Goal: Contribute content: Contribute content

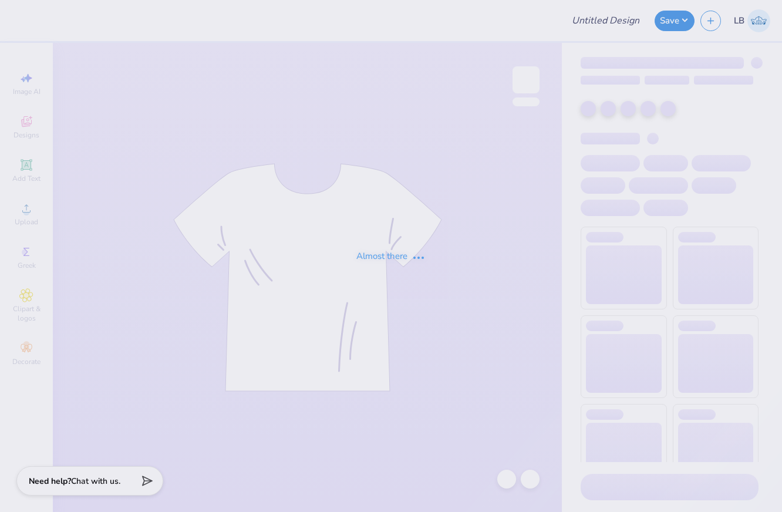
type input "Back In Boots"
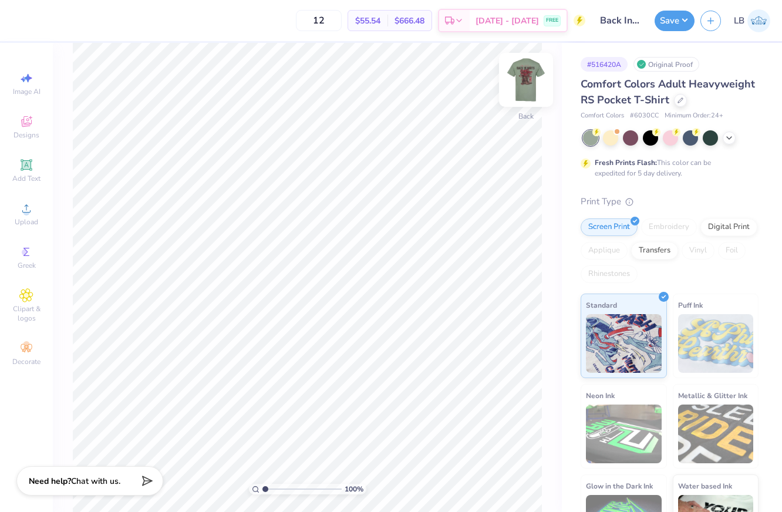
click at [519, 85] on img at bounding box center [526, 79] width 47 height 47
click at [729, 137] on icon at bounding box center [729, 136] width 9 height 9
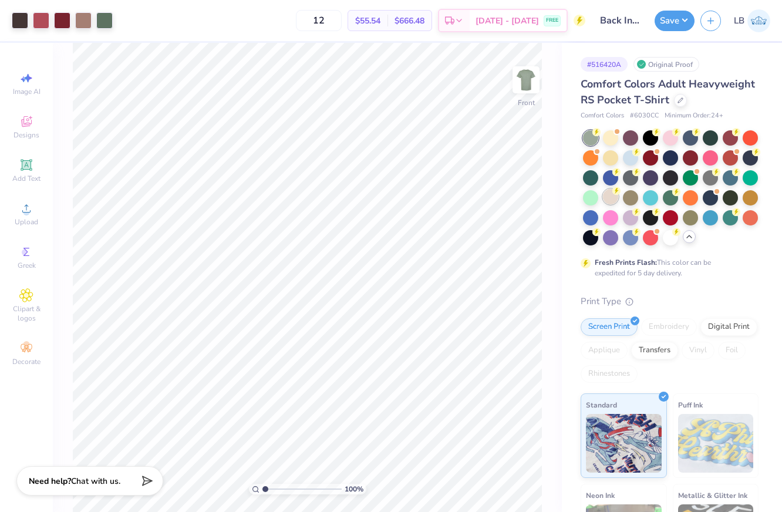
click at [610, 196] on div at bounding box center [610, 196] width 15 height 15
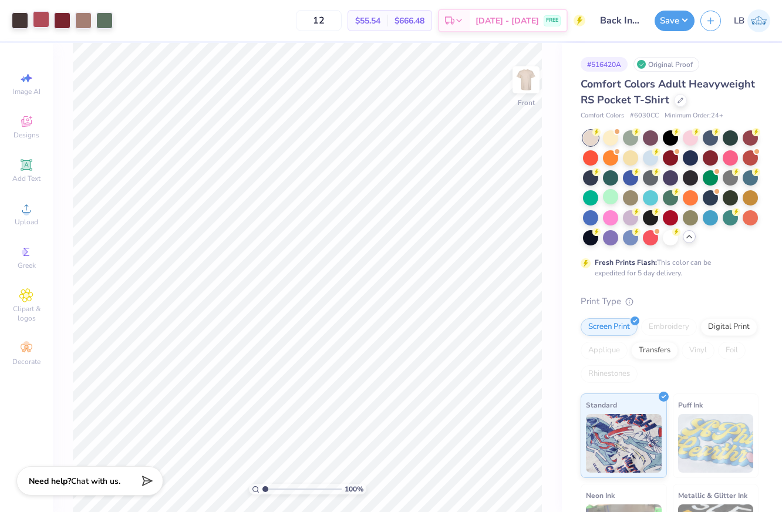
click at [41, 22] on div at bounding box center [41, 19] width 16 height 16
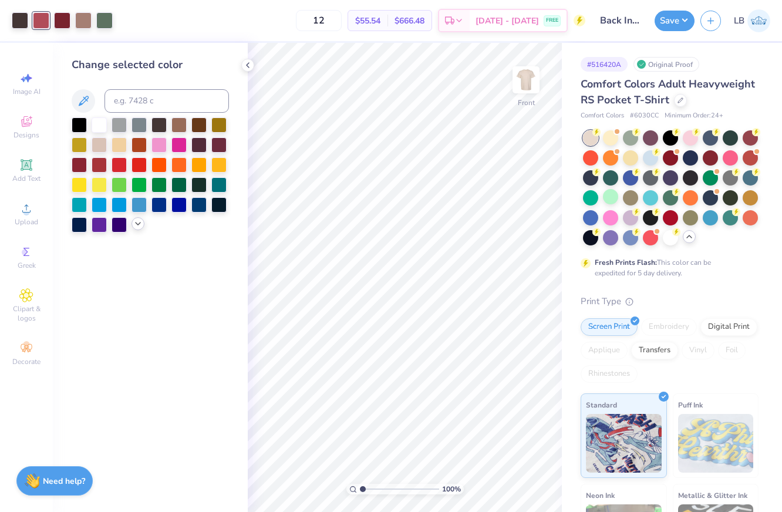
click at [136, 226] on icon at bounding box center [137, 223] width 9 height 9
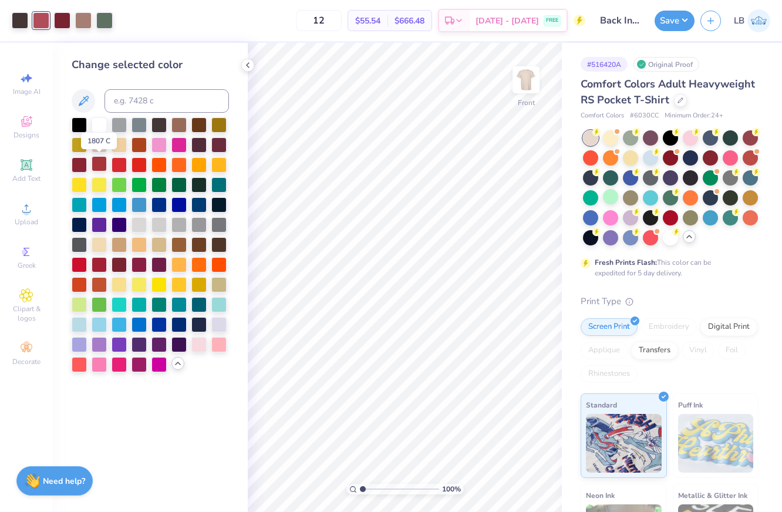
click at [97, 162] on div at bounding box center [99, 163] width 15 height 15
click at [247, 61] on icon at bounding box center [247, 64] width 9 height 9
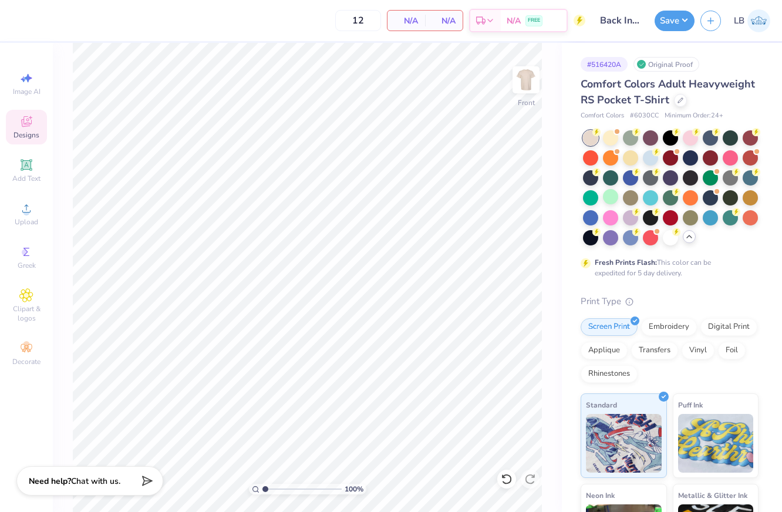
click at [25, 135] on span "Designs" at bounding box center [27, 134] width 26 height 9
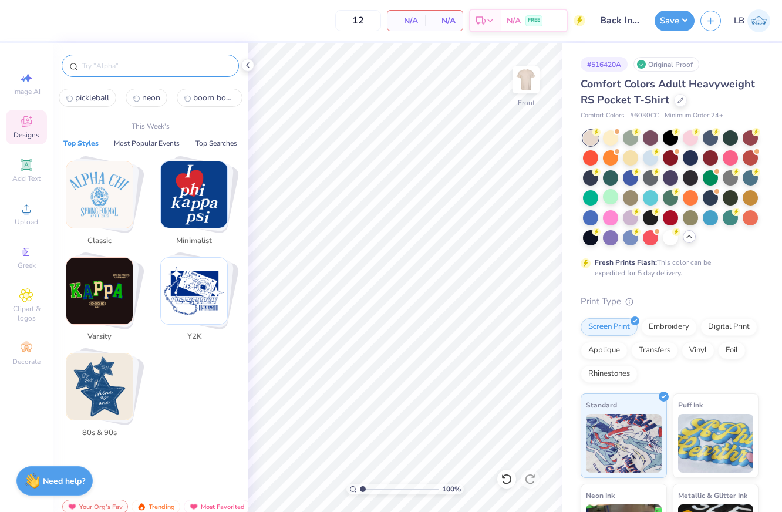
click at [149, 69] on input "text" at bounding box center [156, 66] width 150 height 12
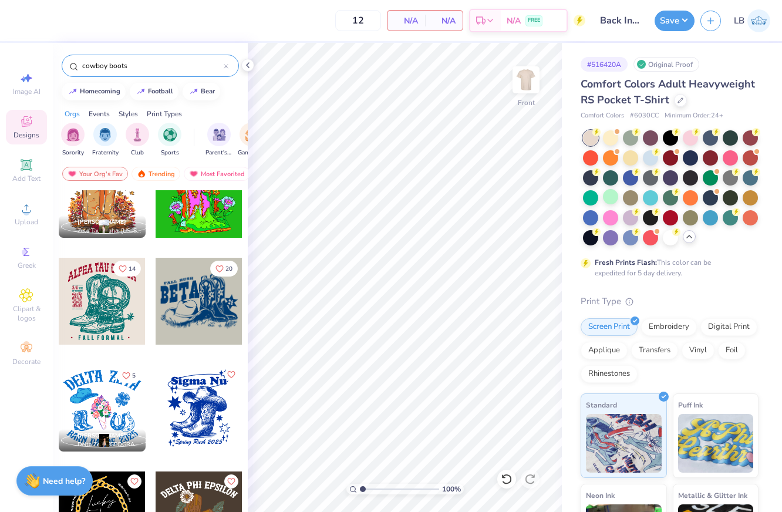
scroll to position [314, 0]
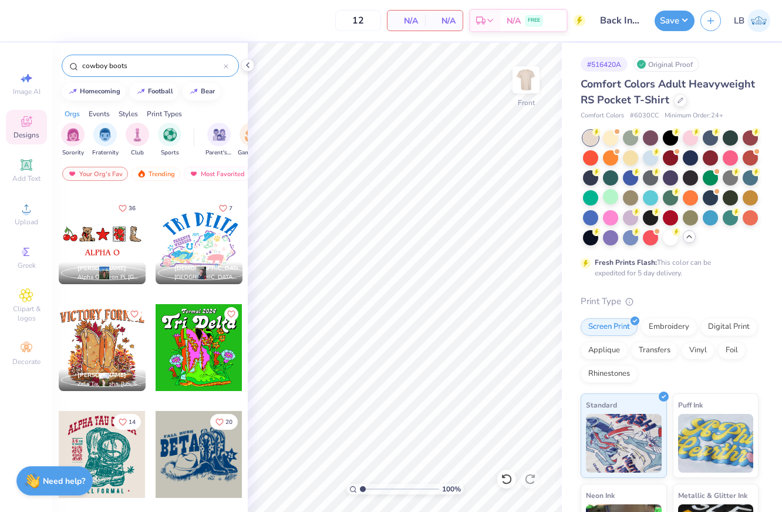
click at [125, 68] on input "cowboy boots" at bounding box center [152, 66] width 143 height 12
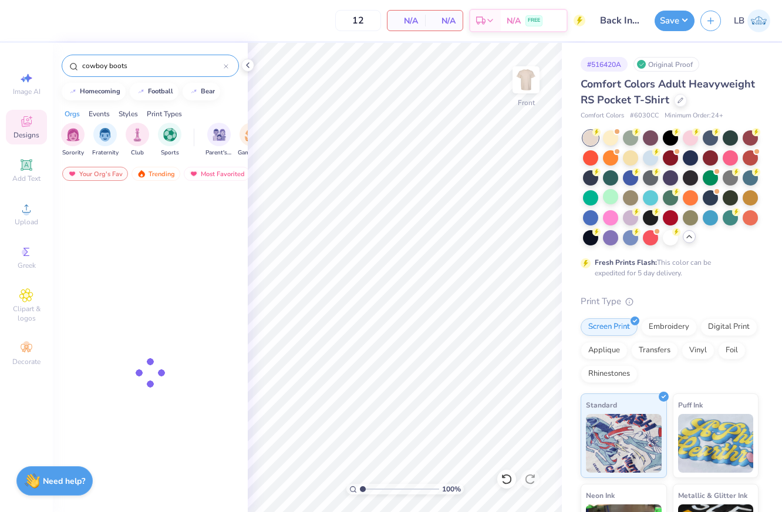
click at [125, 68] on input "cowboy boots" at bounding box center [152, 66] width 143 height 12
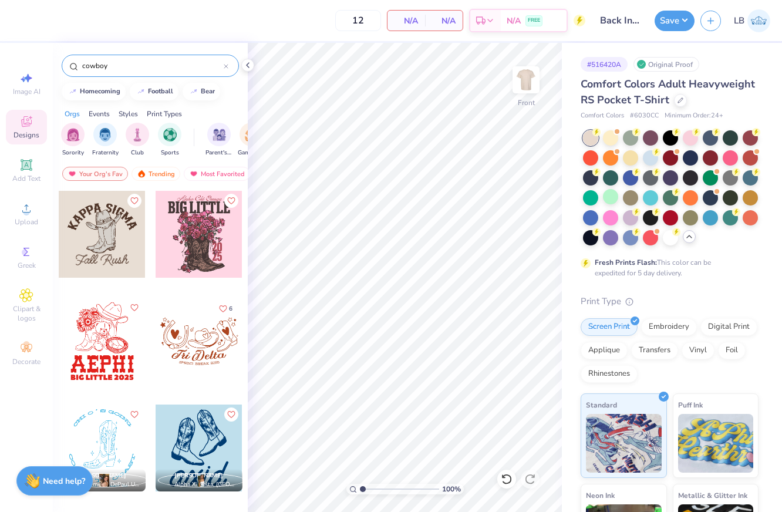
type input "cowboy"
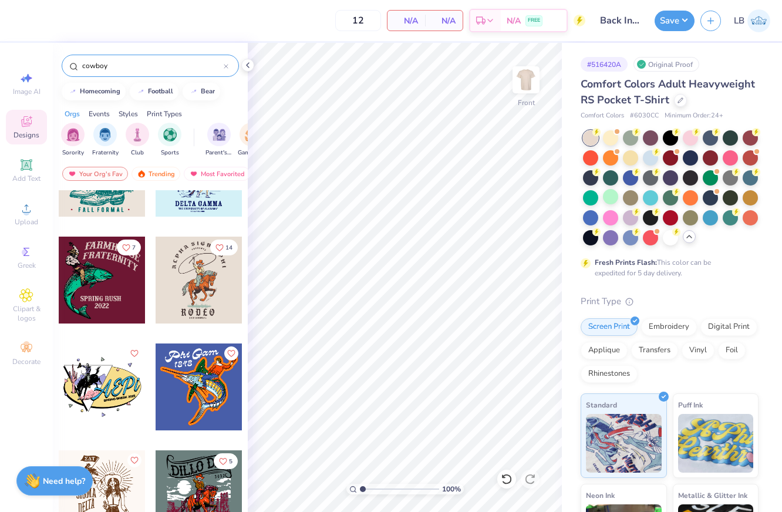
scroll to position [3055, 0]
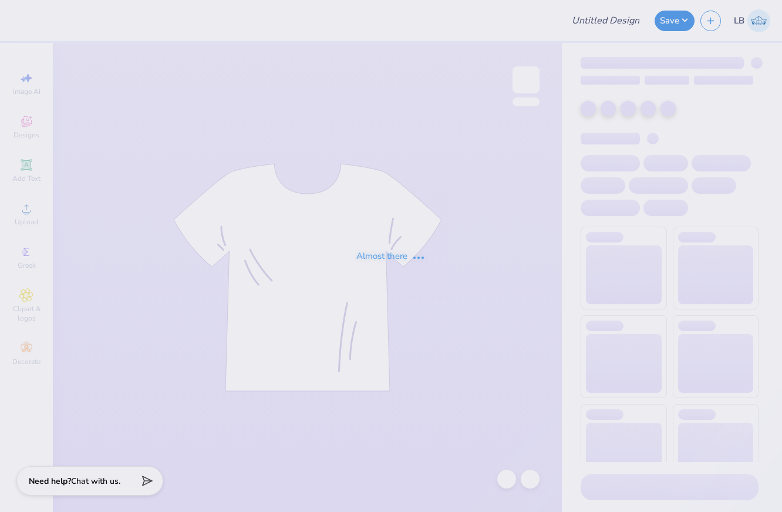
type input "Back In Boots"
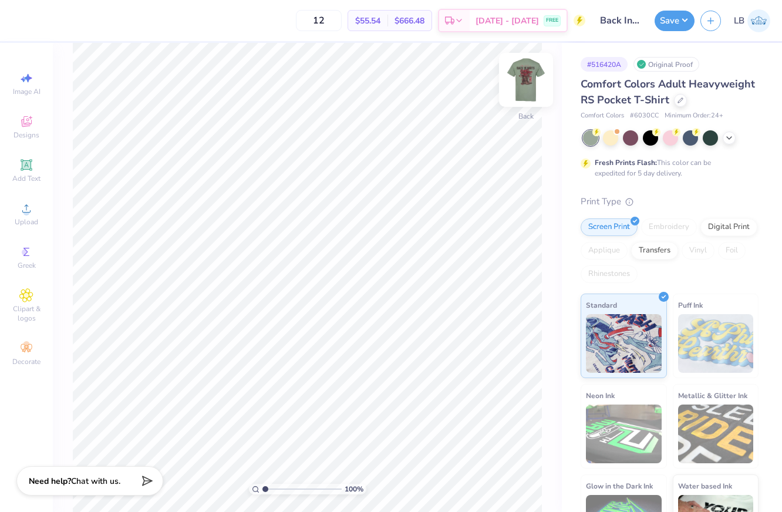
click at [533, 78] on img at bounding box center [526, 79] width 47 height 47
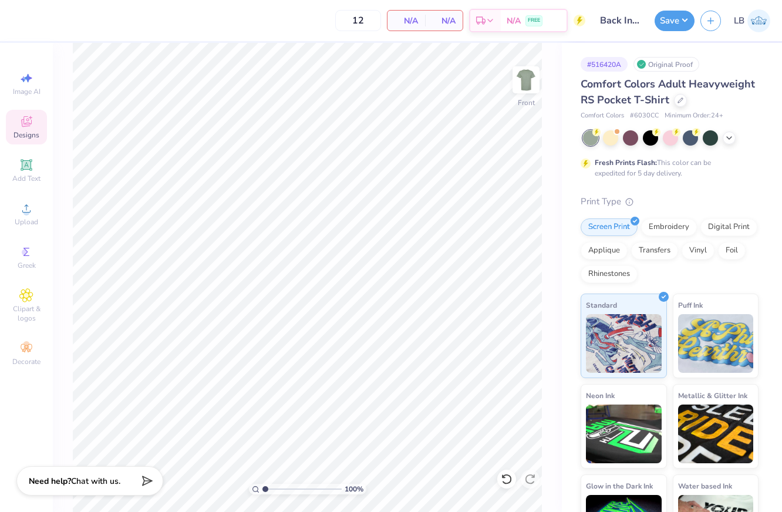
click at [31, 129] on div "Designs" at bounding box center [26, 127] width 41 height 35
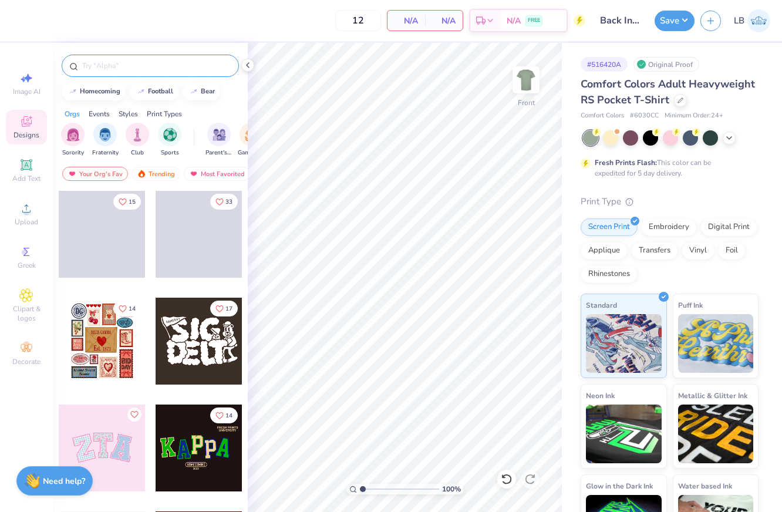
click at [154, 72] on div at bounding box center [150, 66] width 177 height 22
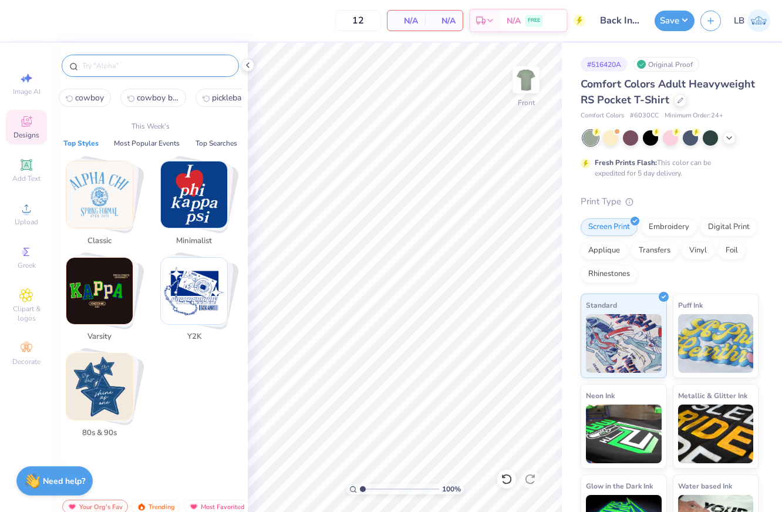
click at [154, 69] on input "text" at bounding box center [156, 66] width 150 height 12
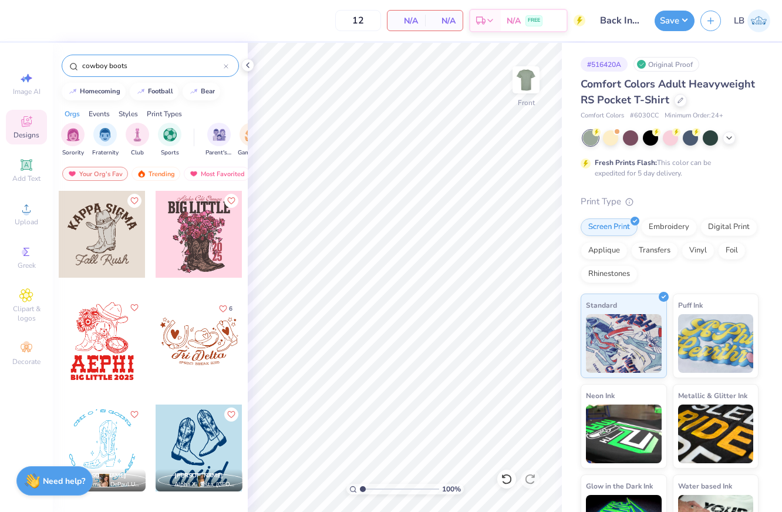
type input "cowboy boots"
click at [99, 238] on div at bounding box center [102, 234] width 87 height 87
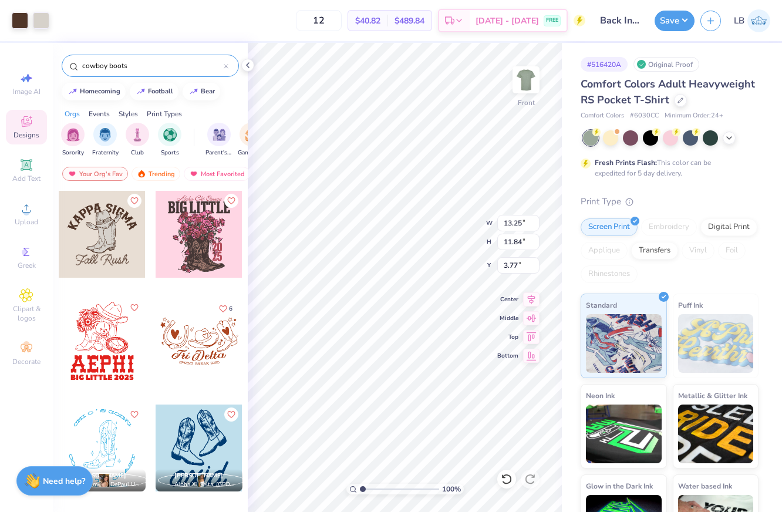
click at [724, 142] on div at bounding box center [671, 137] width 176 height 15
click at [725, 142] on div at bounding box center [729, 136] width 13 height 13
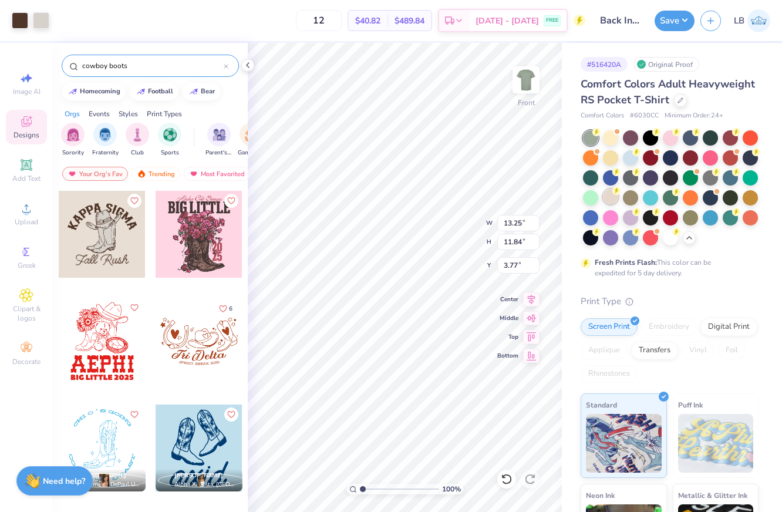
click at [613, 194] on icon at bounding box center [617, 191] width 8 height 8
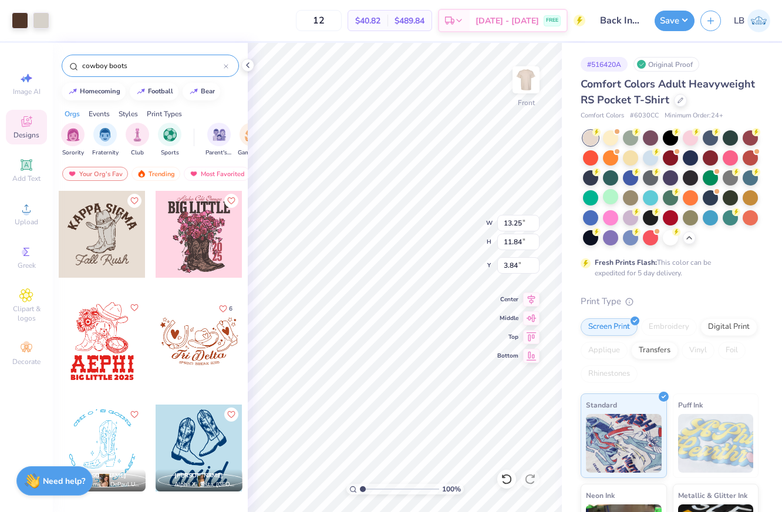
type input "3.85"
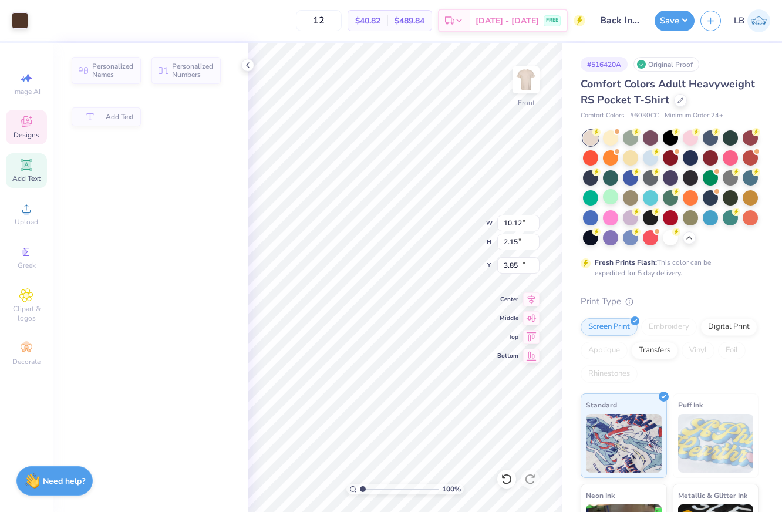
type input "10.12"
type input "2.15"
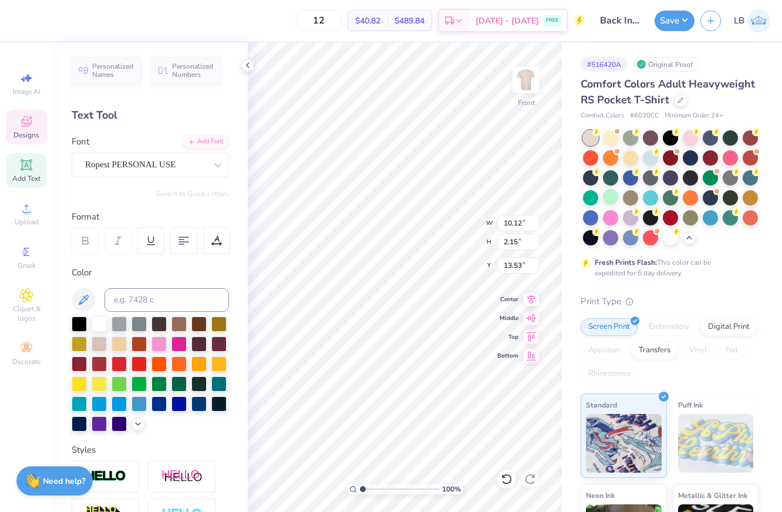
type input "13.17"
type textarea "Back in Boots"
click at [462, 278] on div "100 % Front W 14.11 14.11 " H 2.30 2.30 " Y 13.10 13.10 " Center Middle Top Bot…" at bounding box center [405, 277] width 314 height 469
type input "11.12"
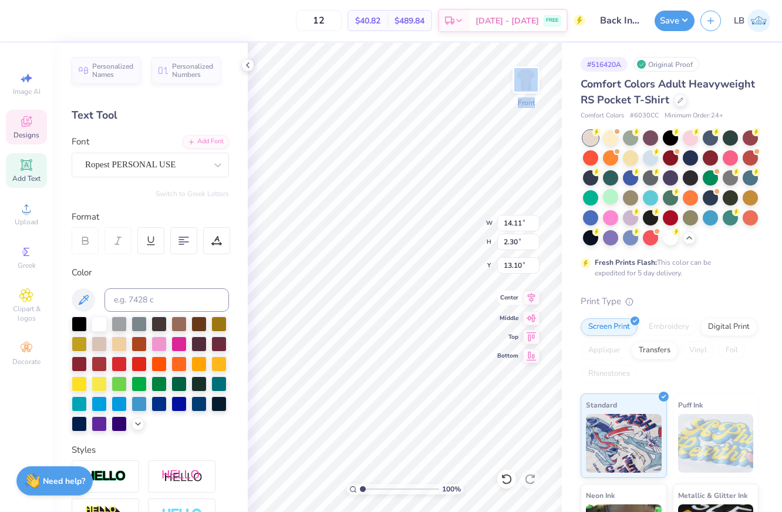
type input "1.81"
click at [532, 297] on icon at bounding box center [532, 298] width 8 height 10
type input "13.25"
type input "5.17"
type input "3.73"
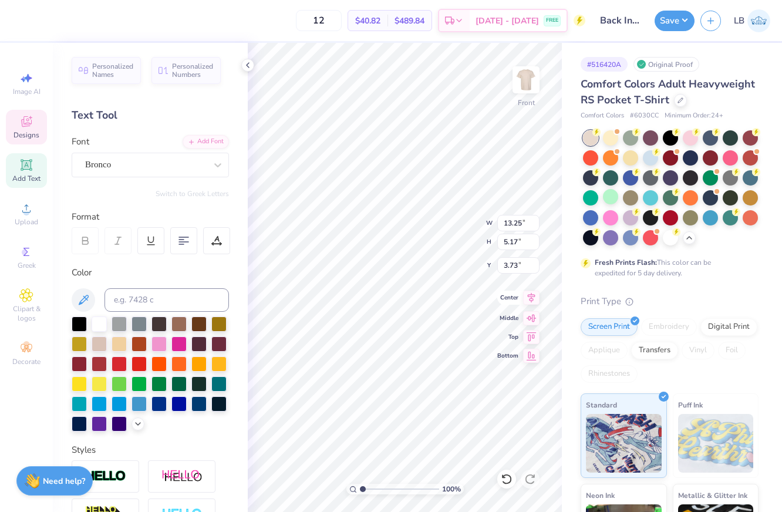
scroll to position [0, 0]
type textarea "A"
type textarea "ALPHA CHI"
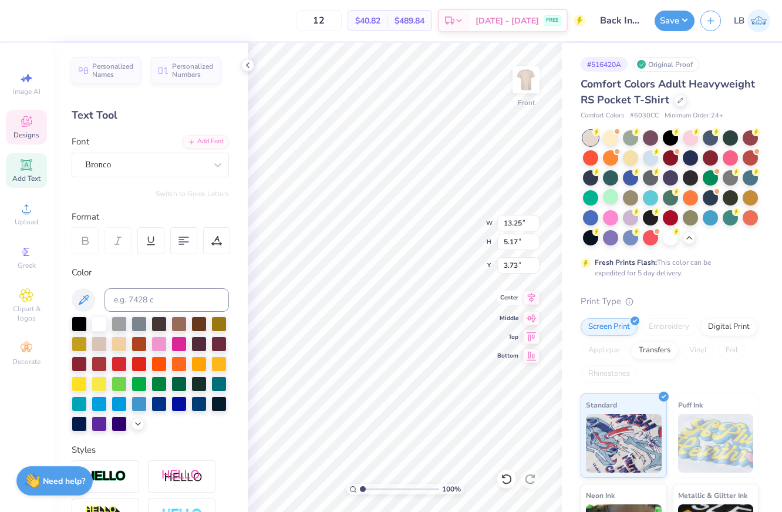
scroll to position [1, 2]
click at [247, 64] on icon at bounding box center [247, 64] width 9 height 9
type textarea "ALPHA CHI OMEGA"
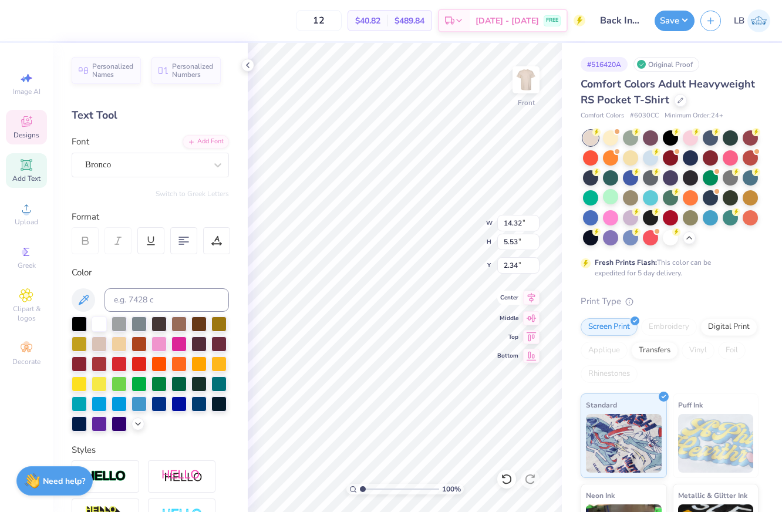
click at [531, 298] on icon at bounding box center [531, 298] width 16 height 14
type input "12.34"
type input "4.77"
type input "3.46"
click at [250, 67] on icon at bounding box center [247, 64] width 9 height 9
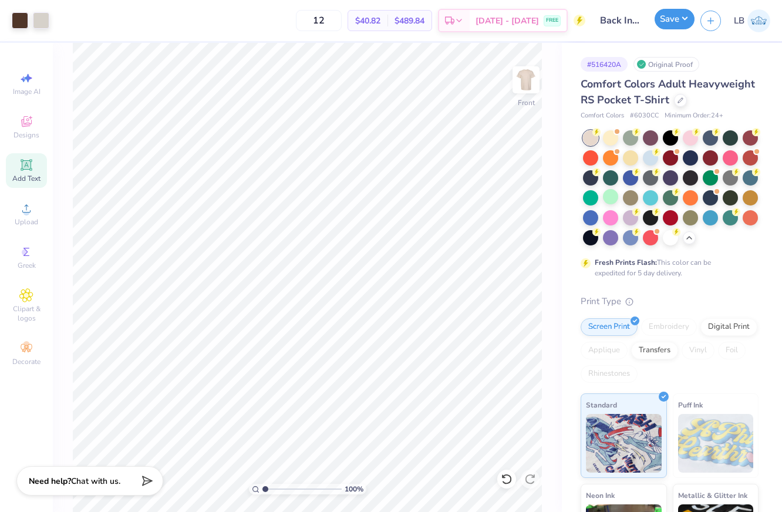
click at [664, 19] on button "Save" at bounding box center [675, 19] width 40 height 21
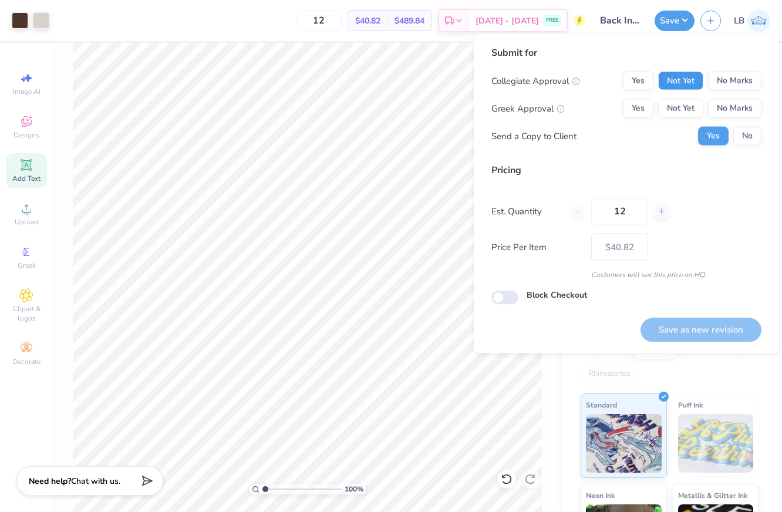
click at [678, 82] on button "Not Yet" at bounding box center [680, 81] width 45 height 19
click at [678, 105] on button "Not Yet" at bounding box center [680, 108] width 45 height 19
click at [744, 136] on button "No" at bounding box center [748, 136] width 28 height 19
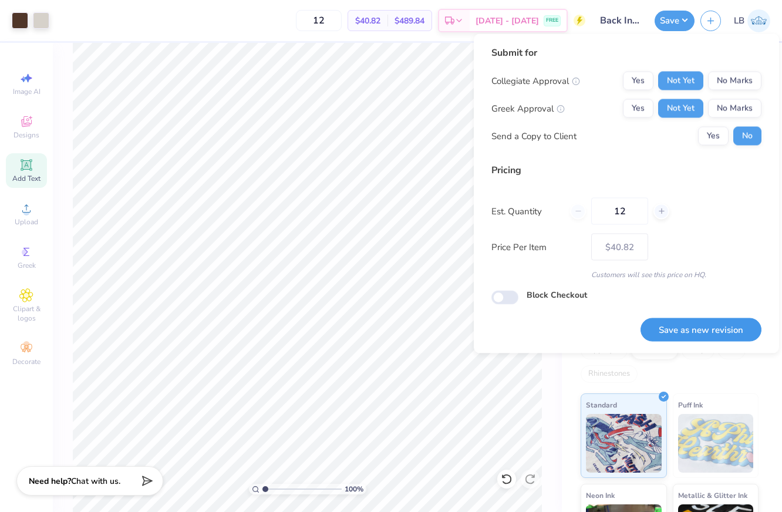
click at [688, 331] on button "Save as new revision" at bounding box center [701, 330] width 121 height 24
type input "$40.82"
